Goal: Transaction & Acquisition: Purchase product/service

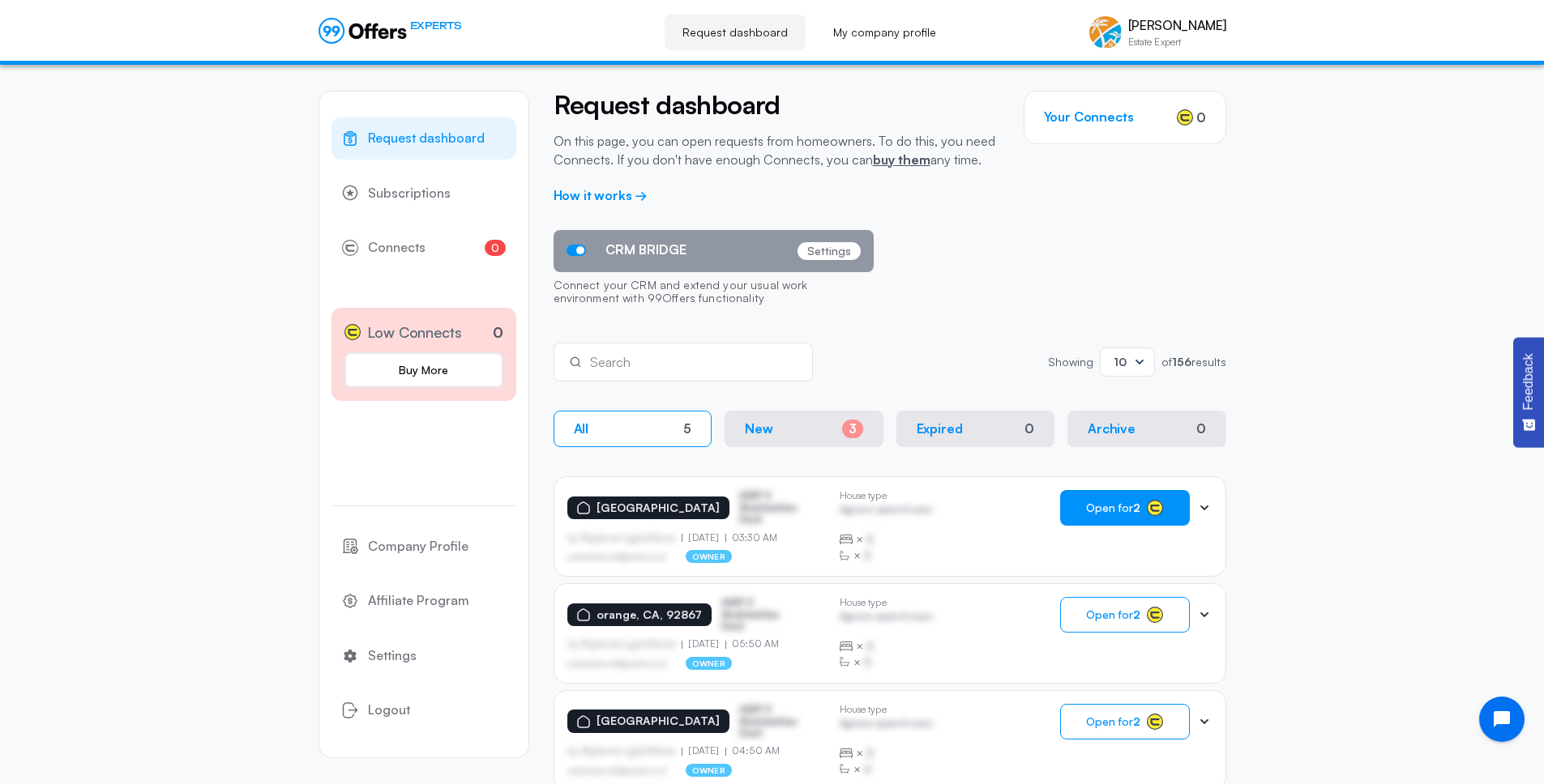
click at [1101, 507] on span "Open for 2" at bounding box center [1112, 507] width 54 height 13
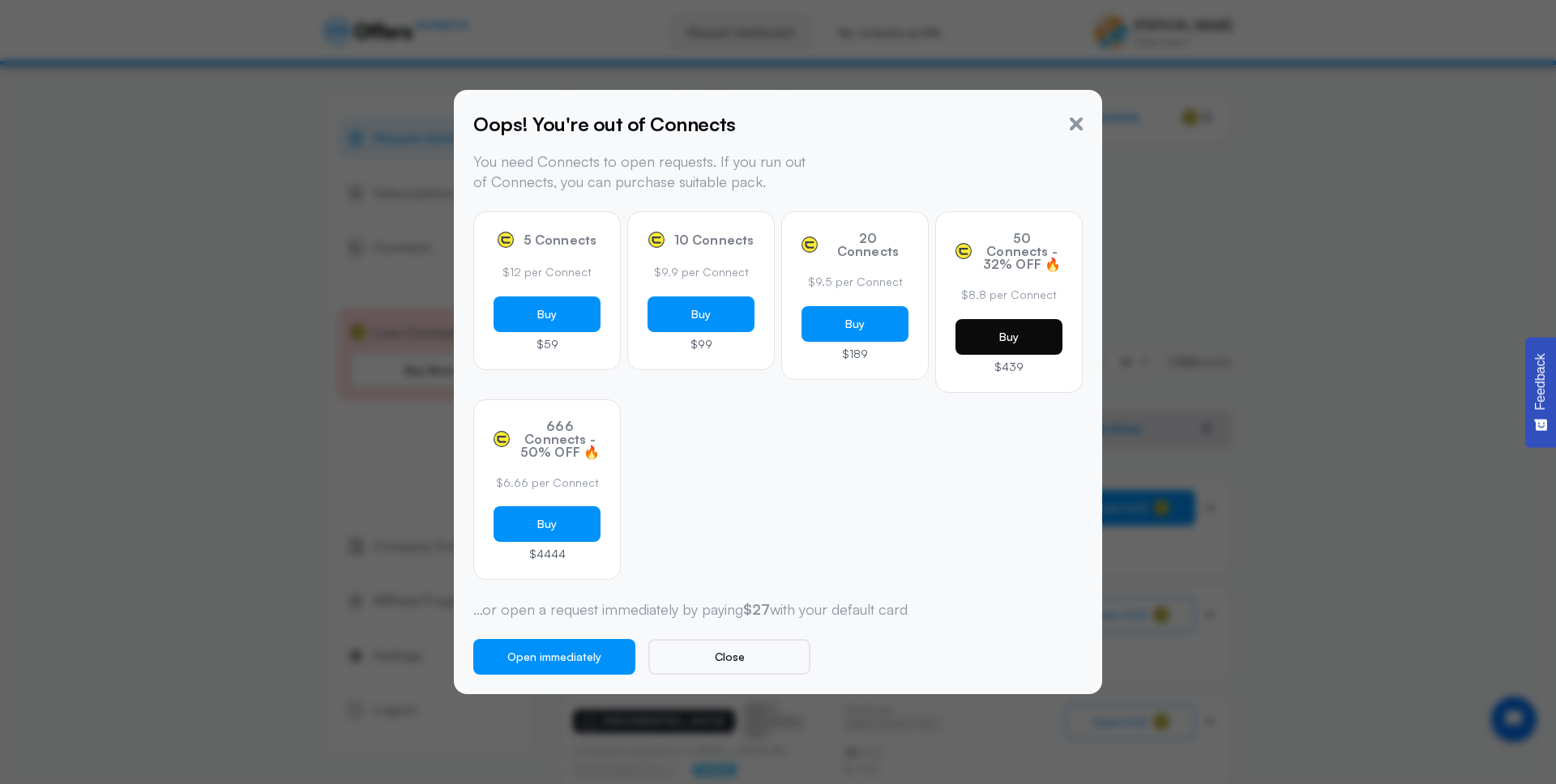
click at [997, 331] on button "Buy" at bounding box center [1009, 337] width 107 height 35
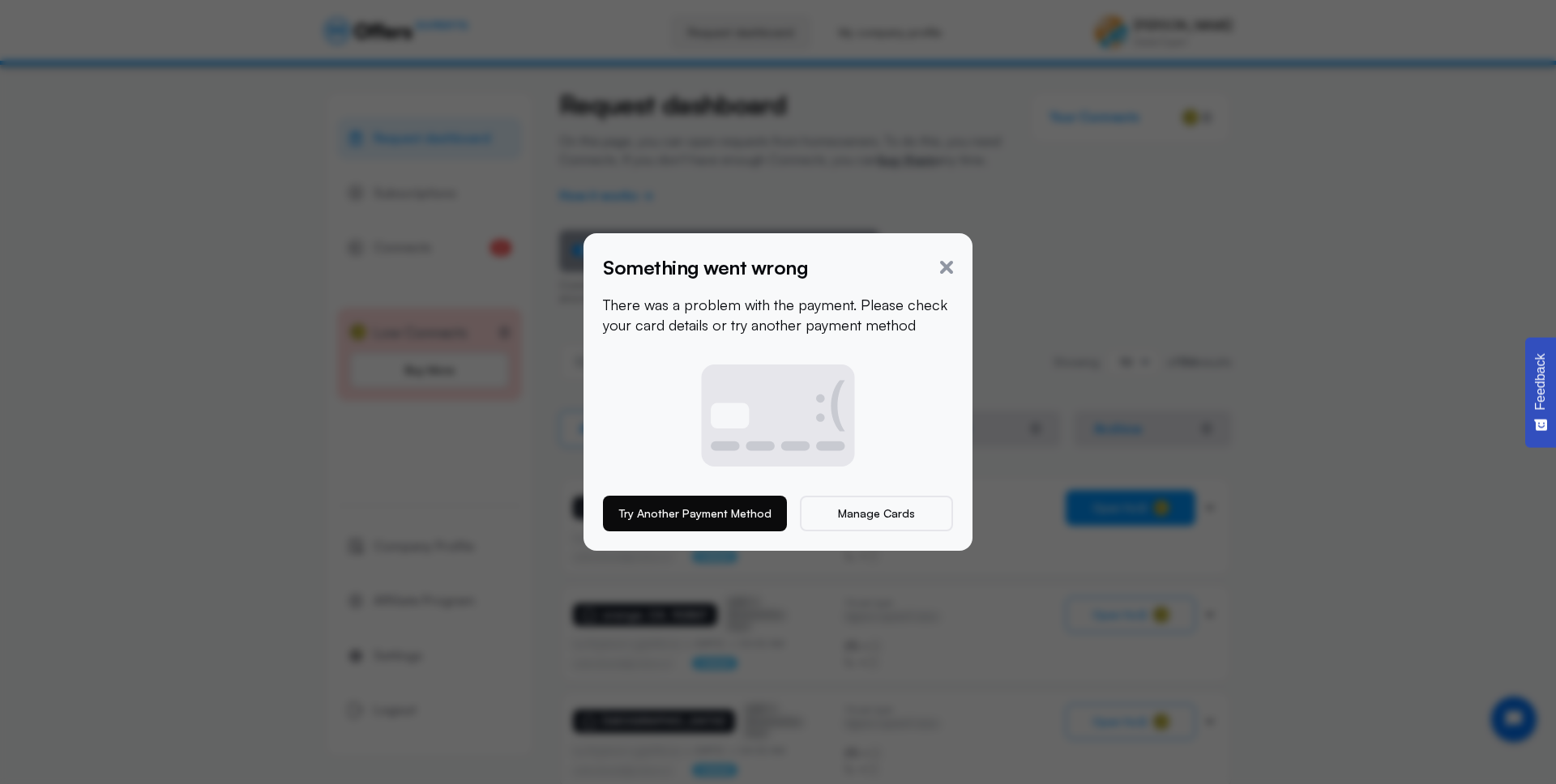
click at [751, 520] on button "Try Another Payment Method" at bounding box center [694, 513] width 184 height 35
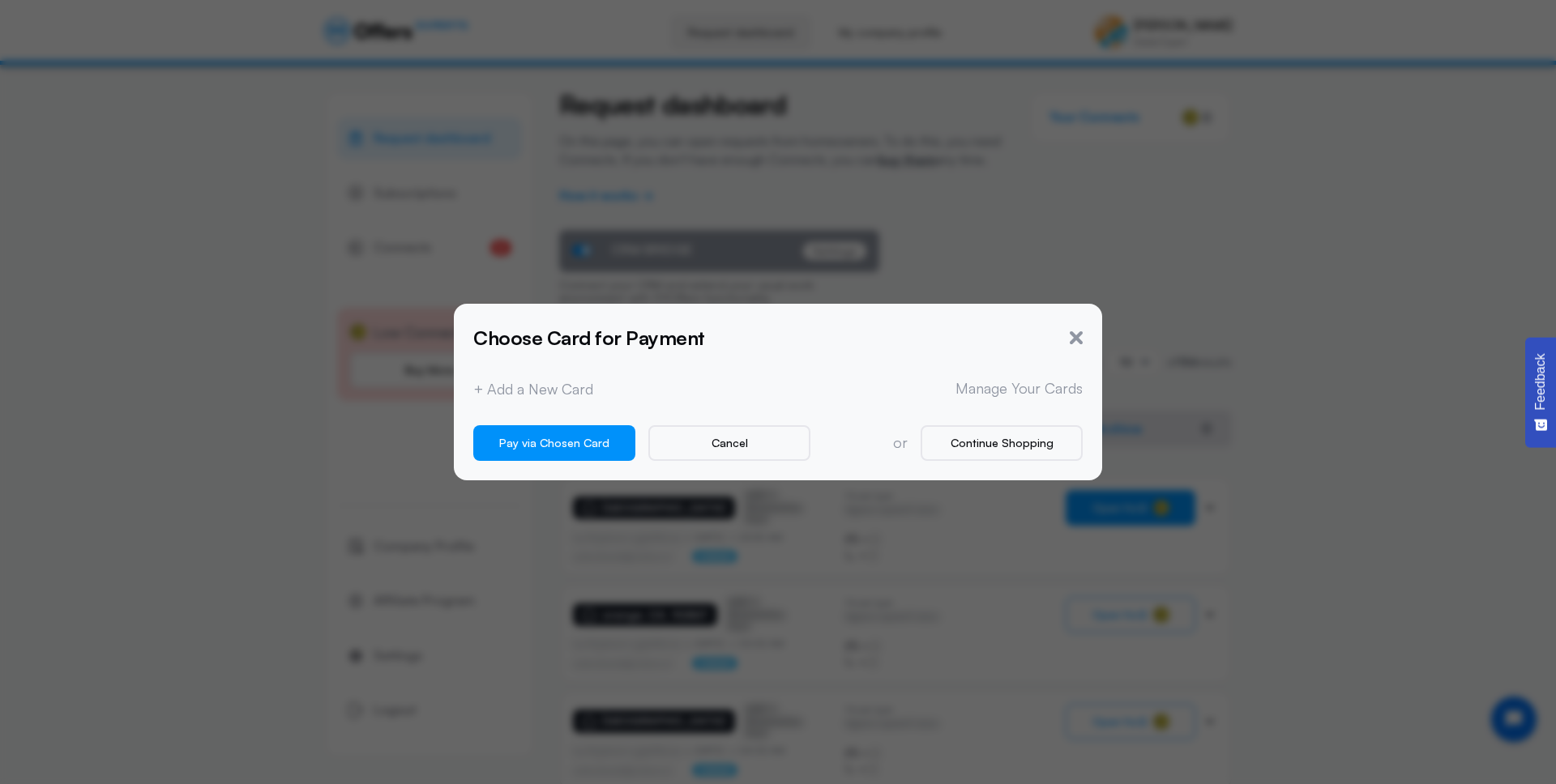
click at [619, 400] on div "Choose Card for Payment + Add a New Card Manage Your Cards Pay via Chosen Card …" at bounding box center [777, 391] width 609 height 137
click at [606, 389] on div "+ Add a New Card Manage Your Cards" at bounding box center [777, 389] width 609 height 21
click at [569, 389] on button "+ Add a New Card" at bounding box center [532, 389] width 120 height 17
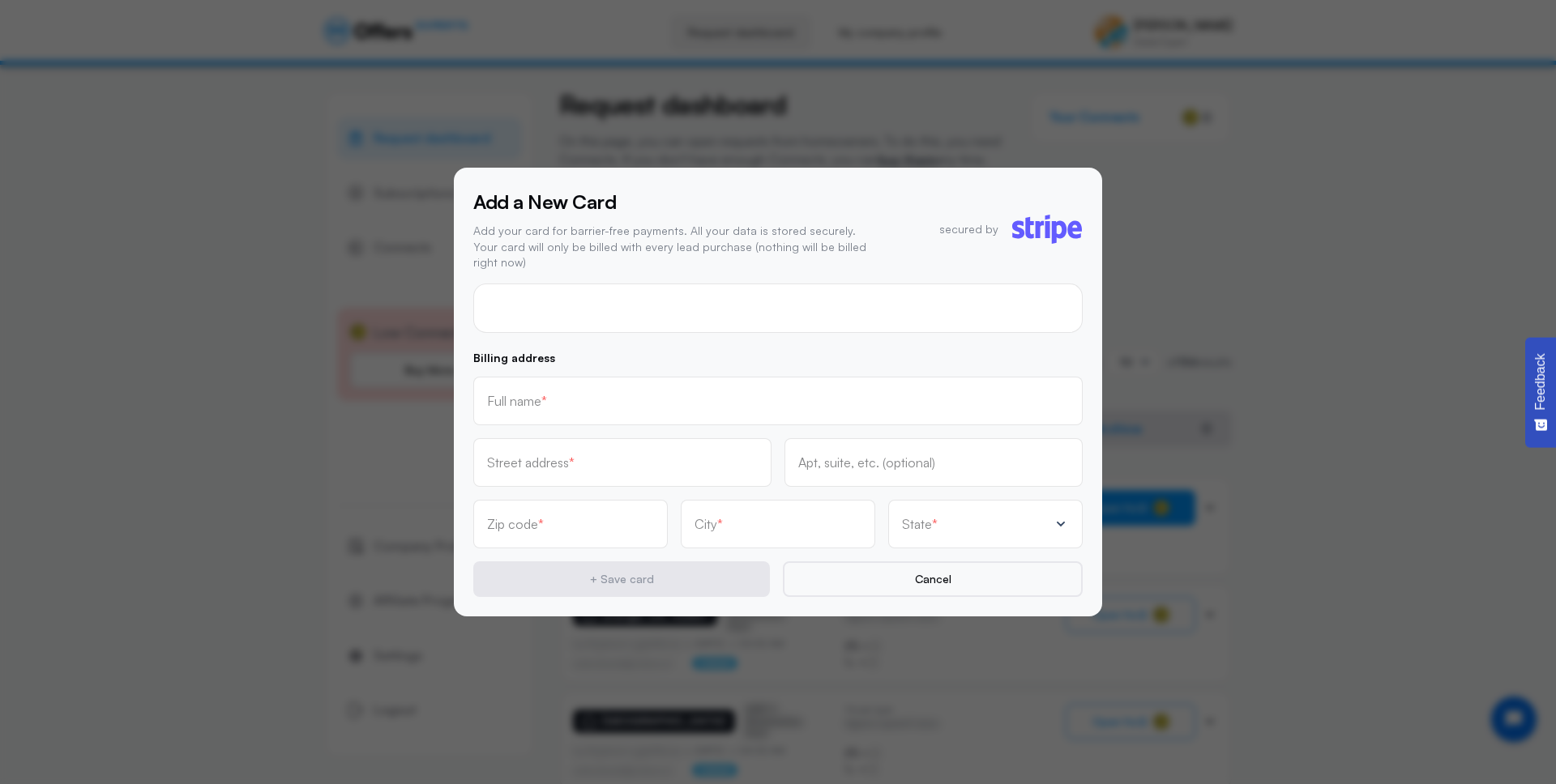
click at [592, 292] on div at bounding box center [777, 308] width 609 height 49
click at [515, 392] on div "Full name *" at bounding box center [777, 401] width 582 height 18
type input "[PERSON_NAME]"
type input "[STREET_ADDRESS][PERSON_NAME]"
type input "Suite 111"
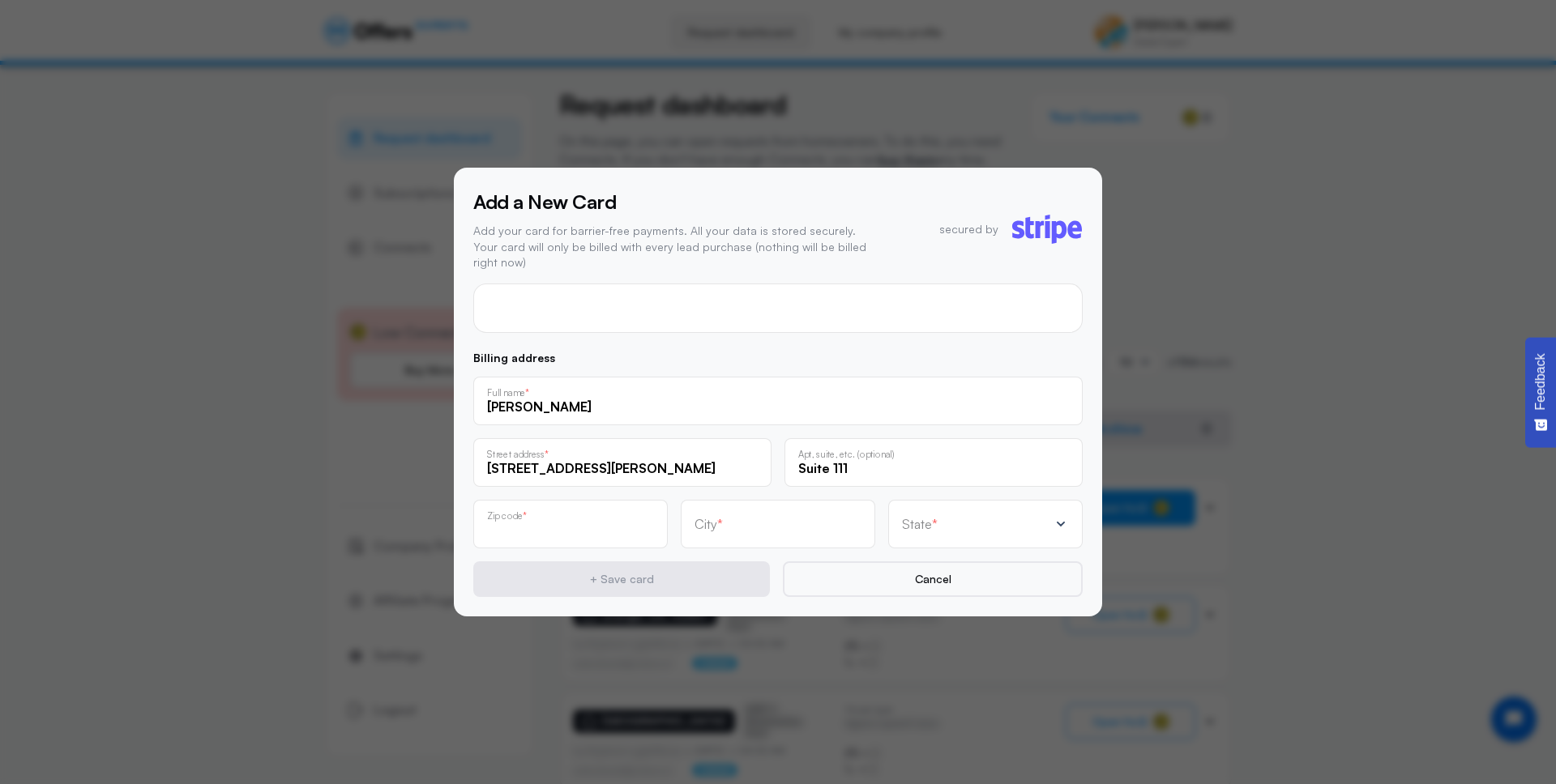
type input "I"
type input "92614"
type input "Irvine"
click at [958, 522] on div "State *" at bounding box center [975, 524] width 146 height 16
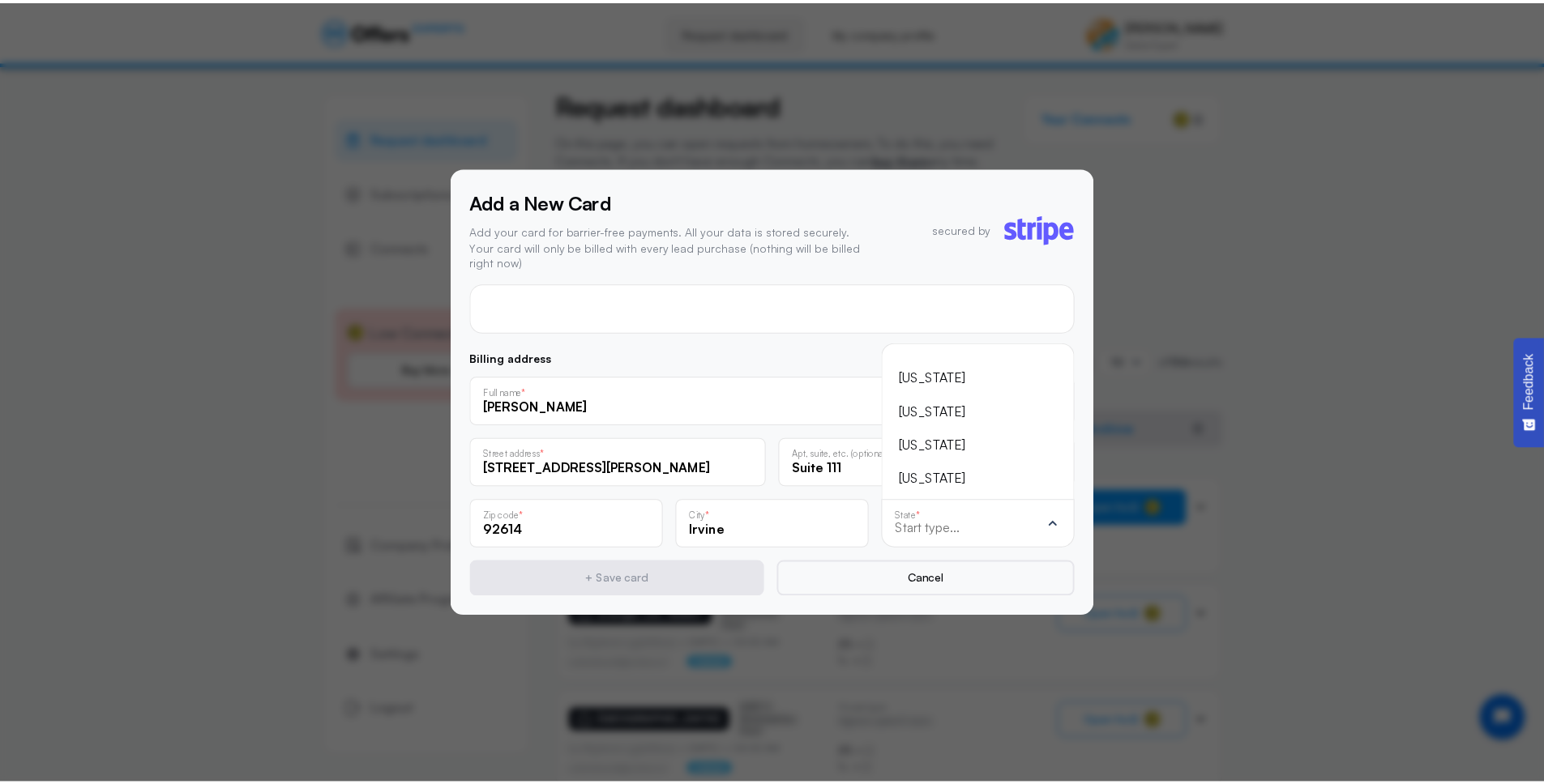
scroll to position [-132, 0]
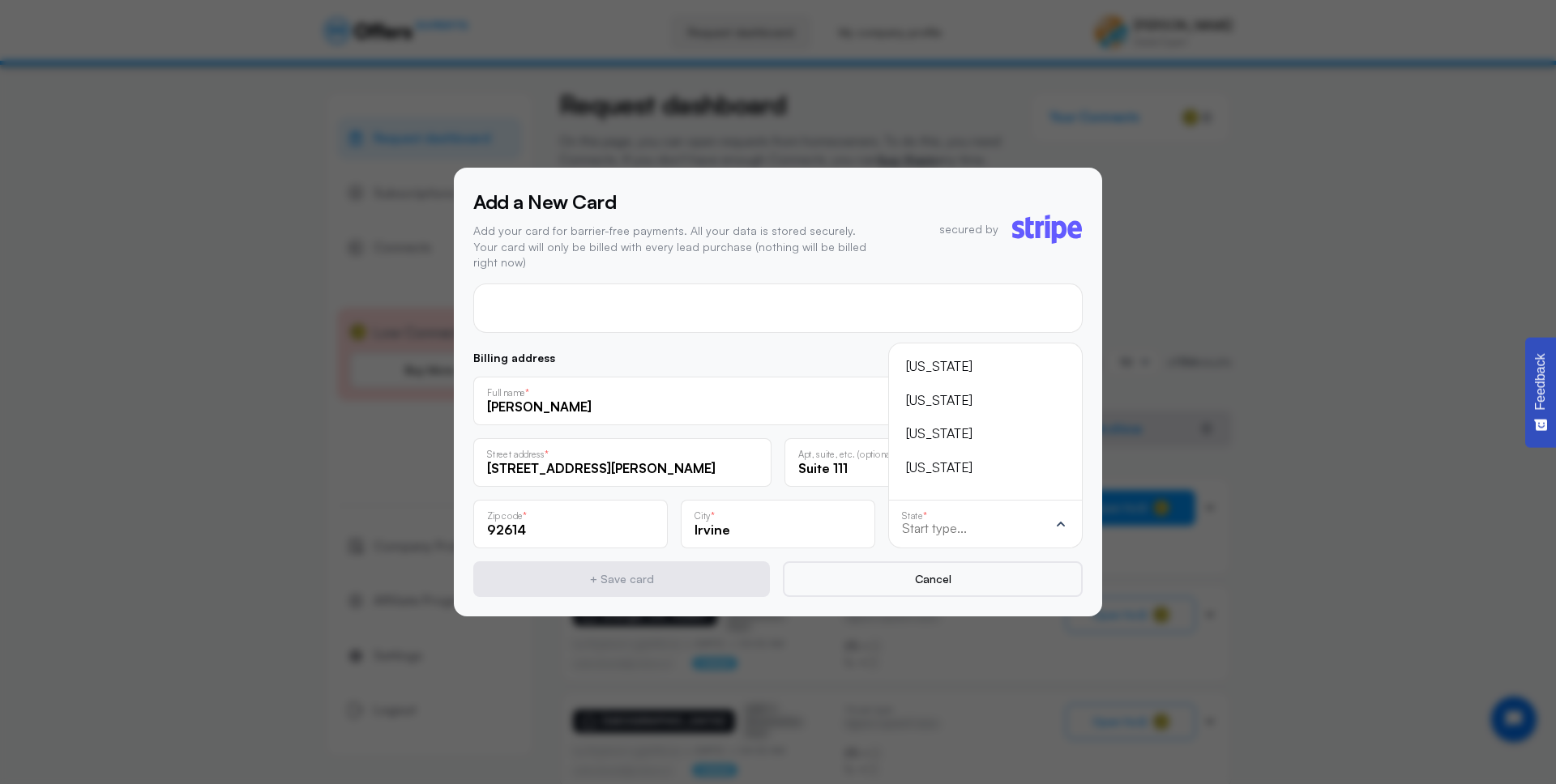
click at [951, 457] on div "[US_STATE]" at bounding box center [975, 468] width 140 height 21
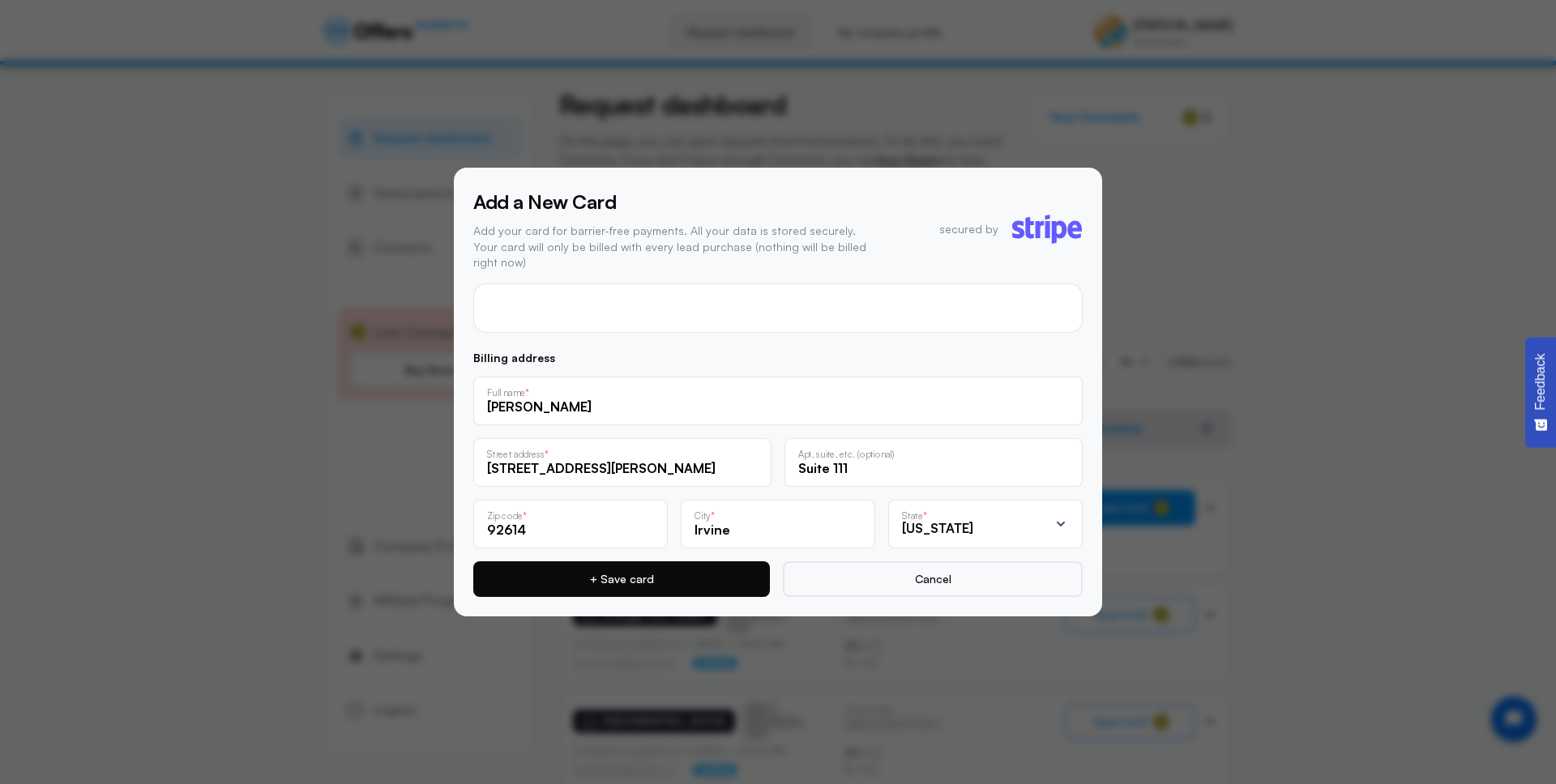
click at [706, 565] on button "+ Save card" at bounding box center [621, 579] width 296 height 35
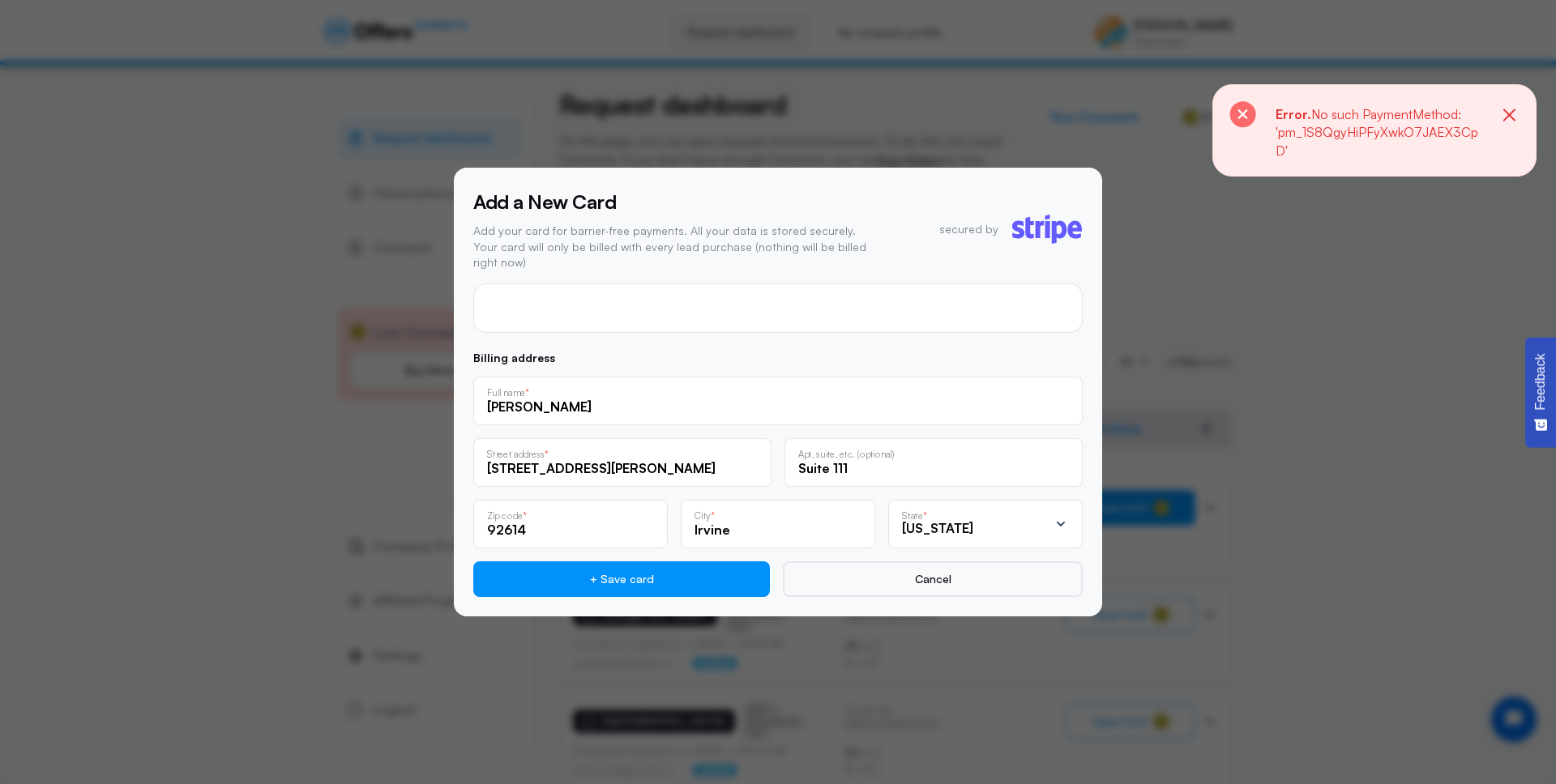
click at [1505, 112] on icon "button" at bounding box center [1509, 115] width 12 height 12
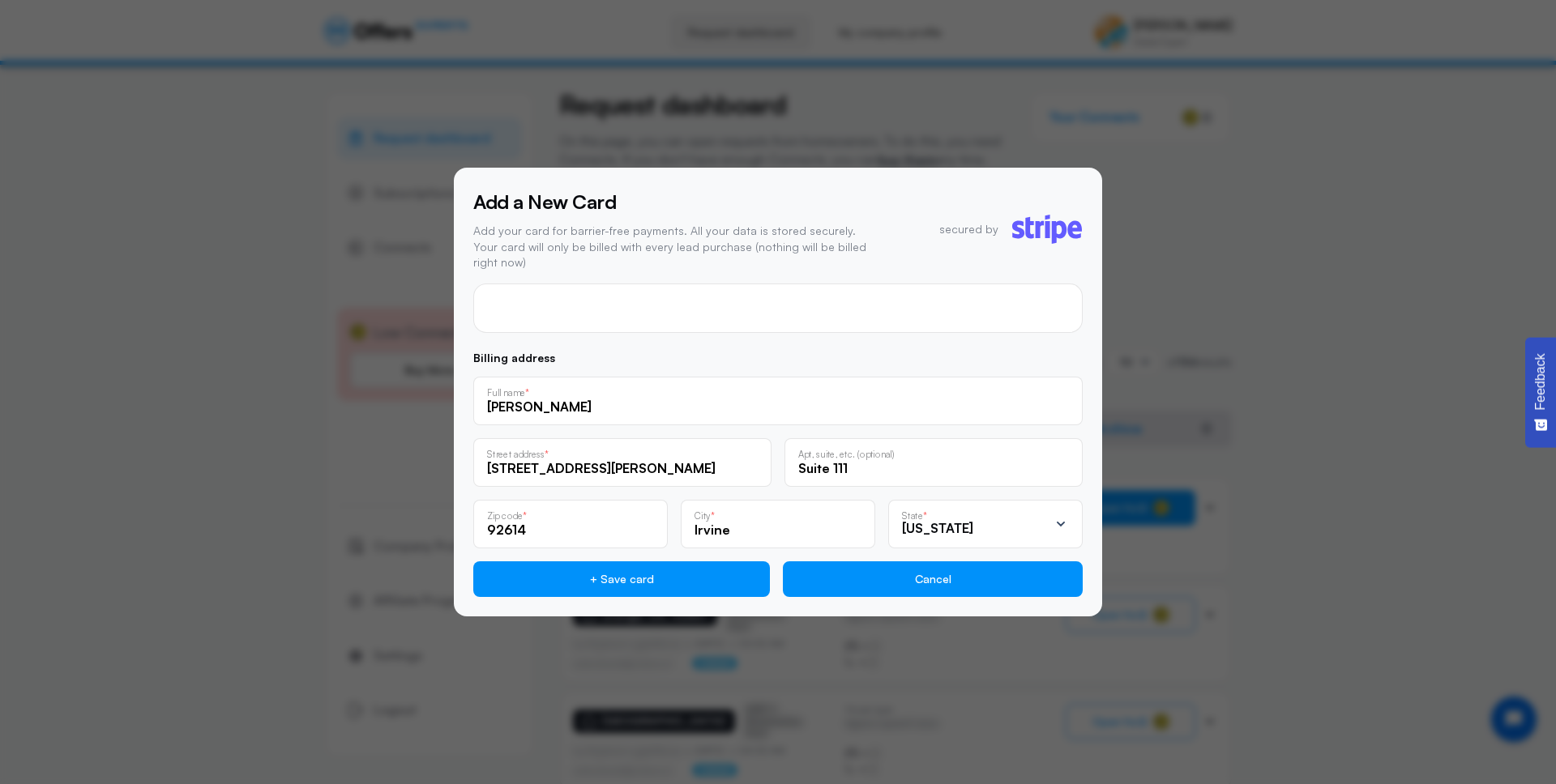
click at [960, 573] on button "Cancel" at bounding box center [933, 579] width 300 height 35
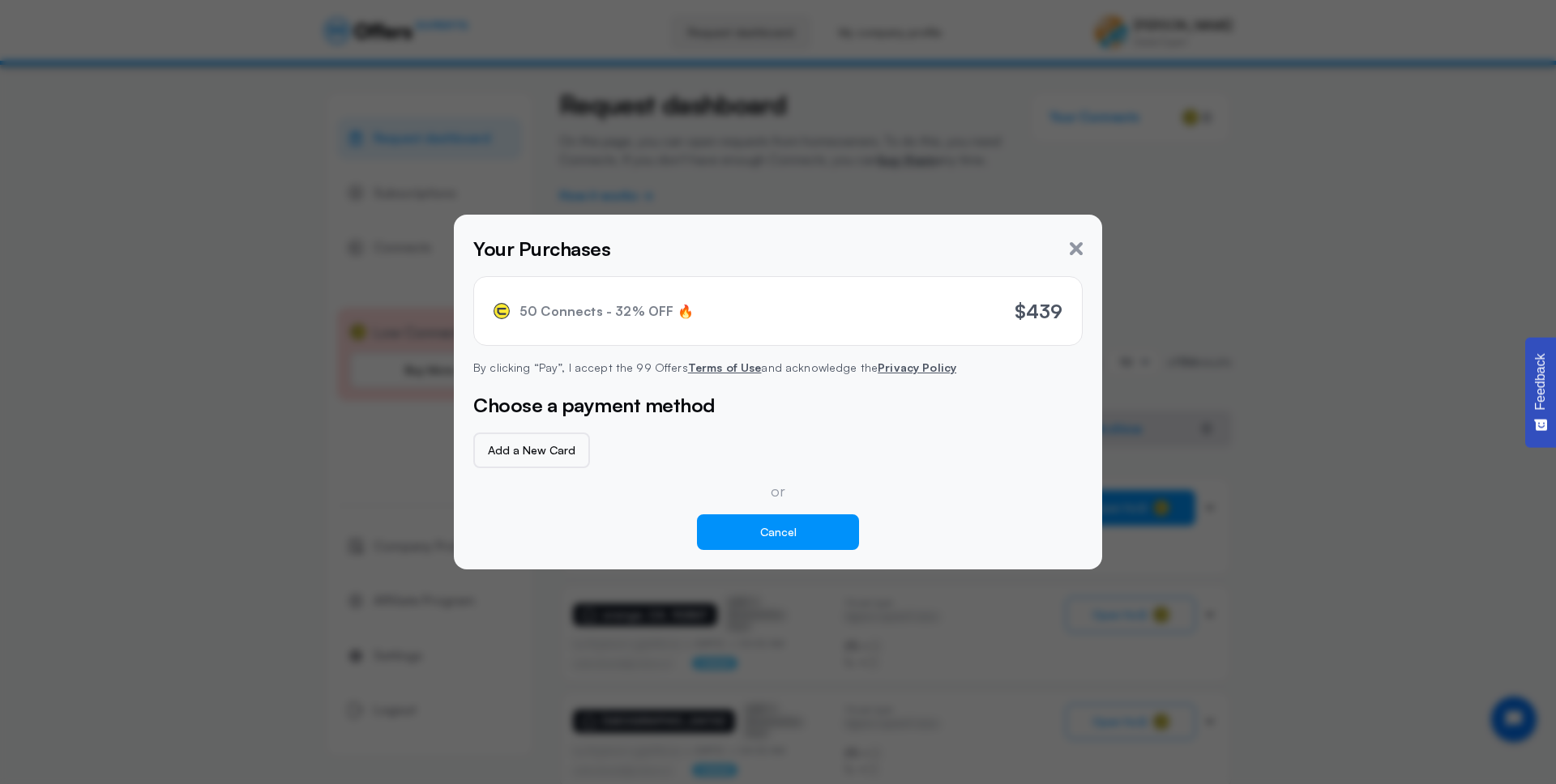
click at [795, 526] on button "Cancel" at bounding box center [778, 532] width 162 height 35
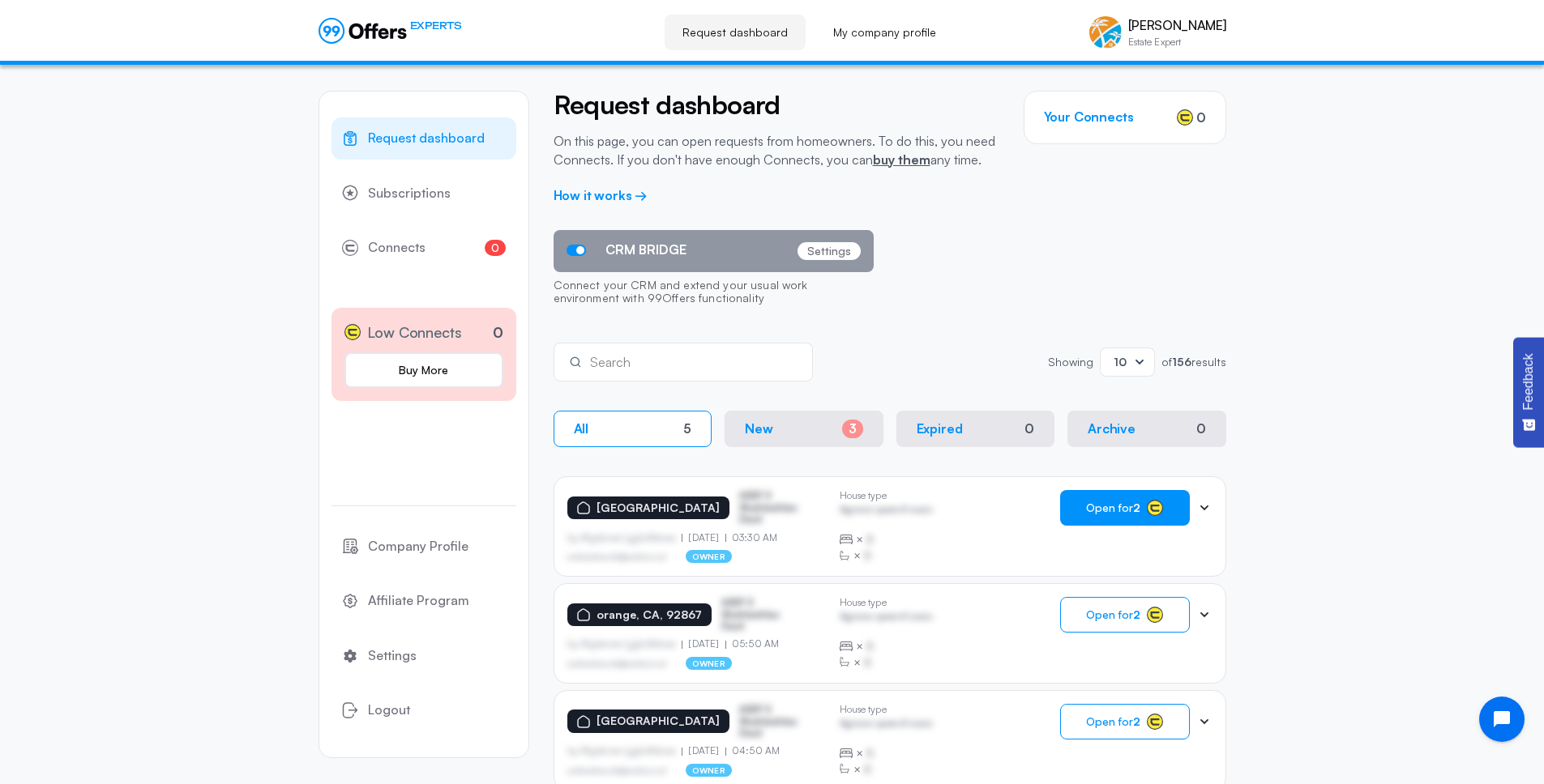
click at [1512, 730] on icon "Open chat widget" at bounding box center [1510, 719] width 25 height 25
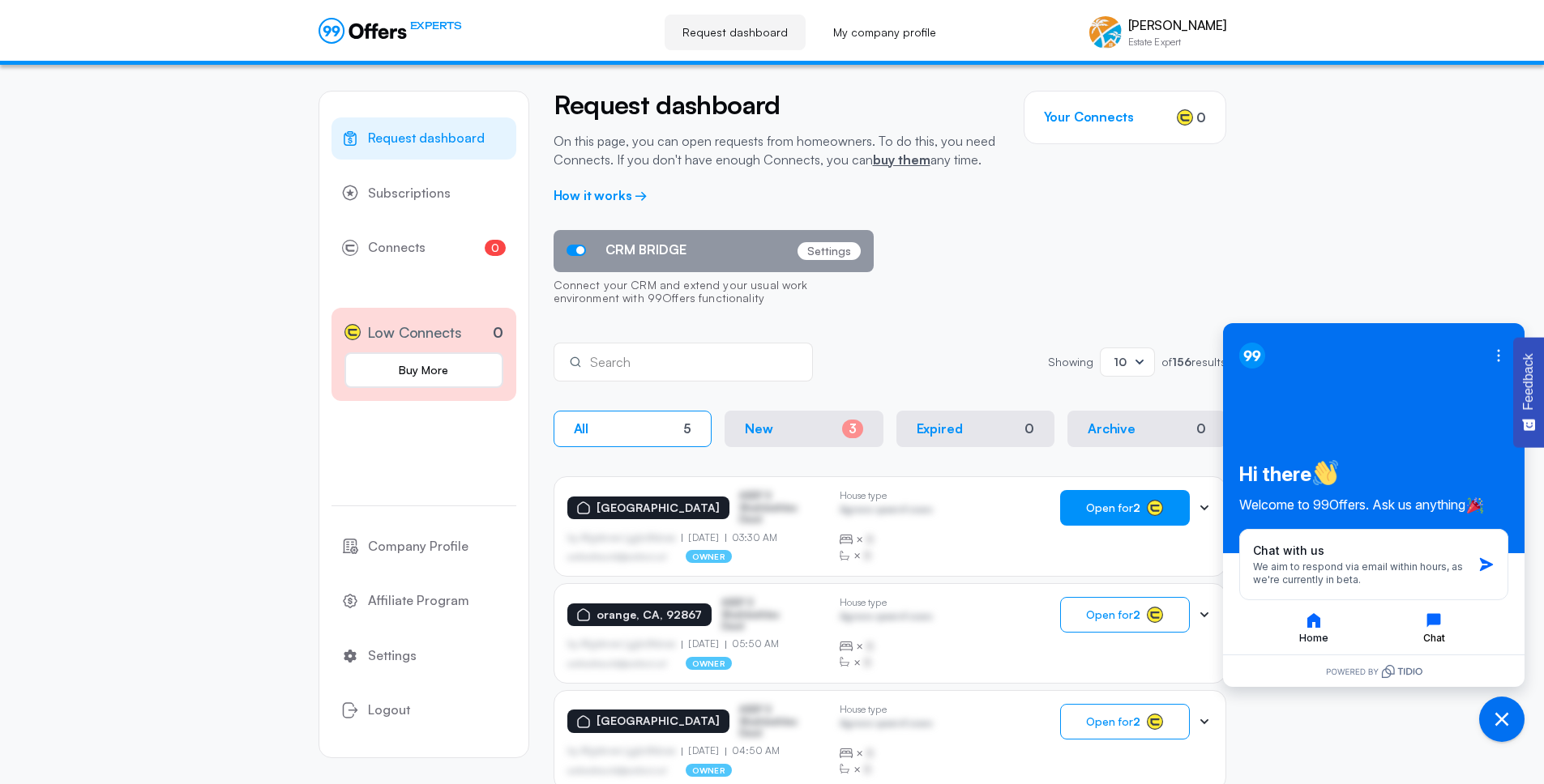
click at [1420, 626] on button "Chat" at bounding box center [1433, 628] width 116 height 34
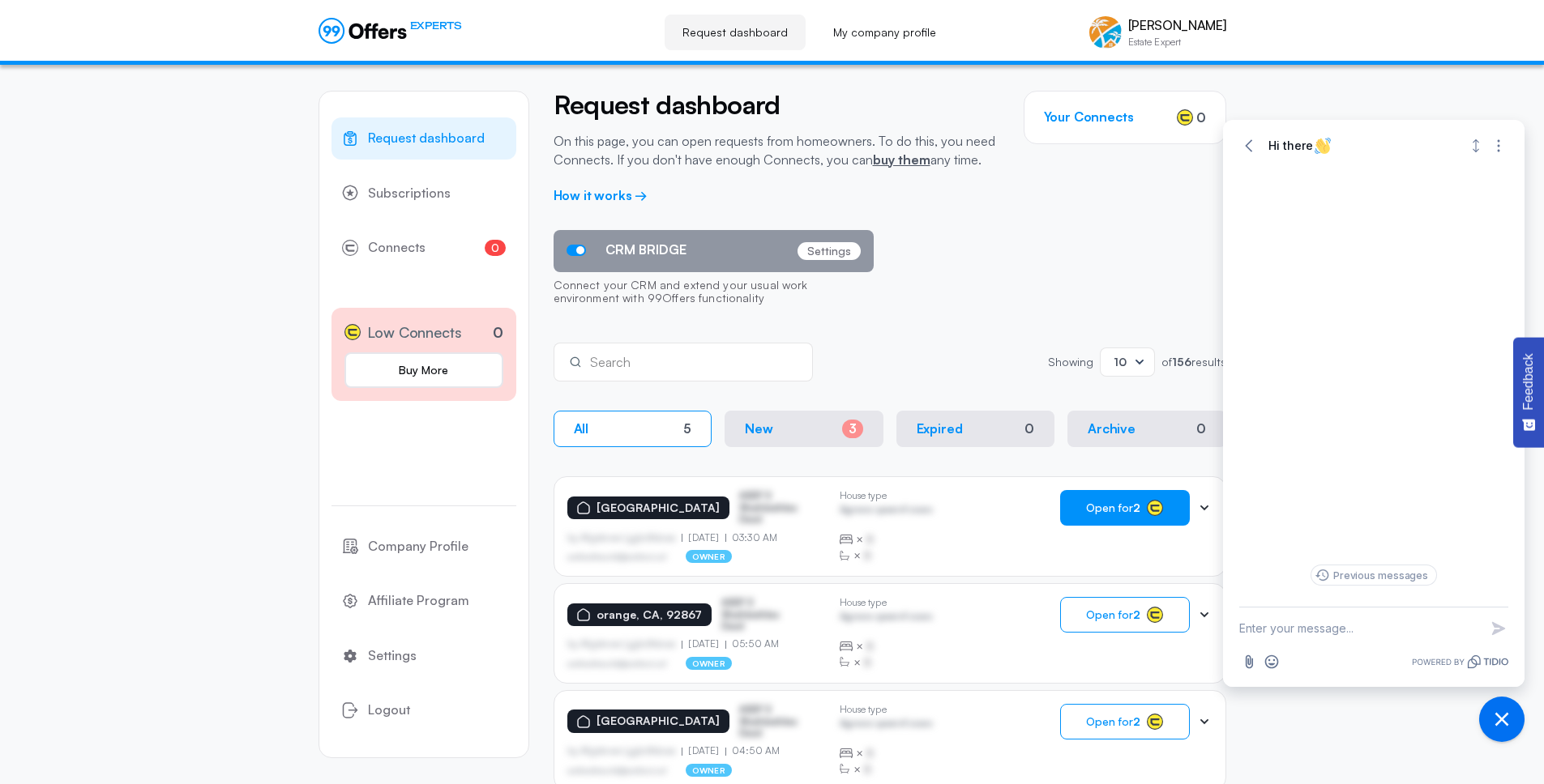
click at [1352, 625] on textarea "New message" at bounding box center [1359, 628] width 240 height 42
type textarea "I am getting an error when I am trying to add a payment method. It's saying pay…"
